Goal: Understand process/instructions

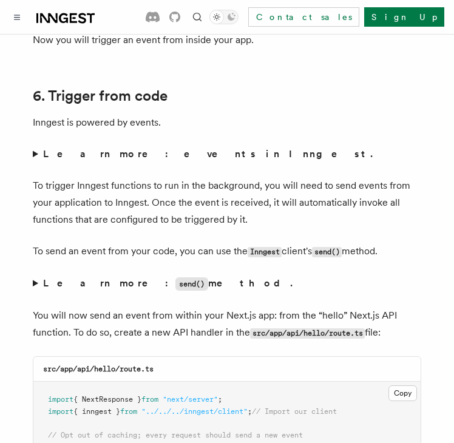
scroll to position [5690, 0]
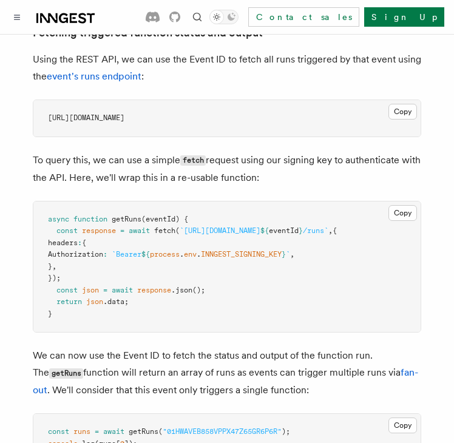
scroll to position [798, 0]
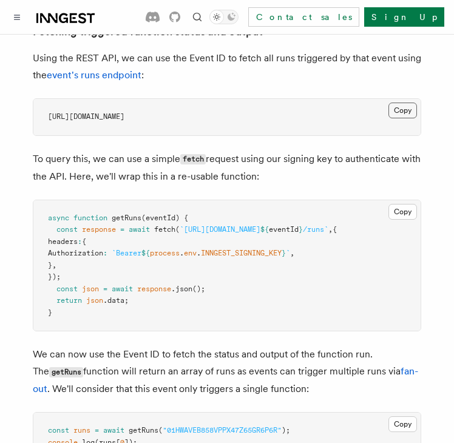
click at [396, 103] on button "Copy Copied" at bounding box center [403, 111] width 29 height 16
click at [407, 106] on button "Copy Copied" at bounding box center [403, 111] width 29 height 16
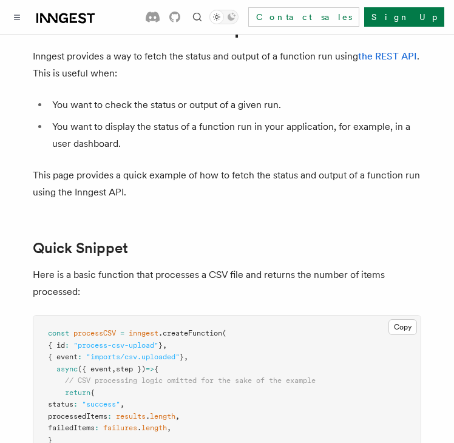
scroll to position [0, 0]
